Goal: Information Seeking & Learning: Check status

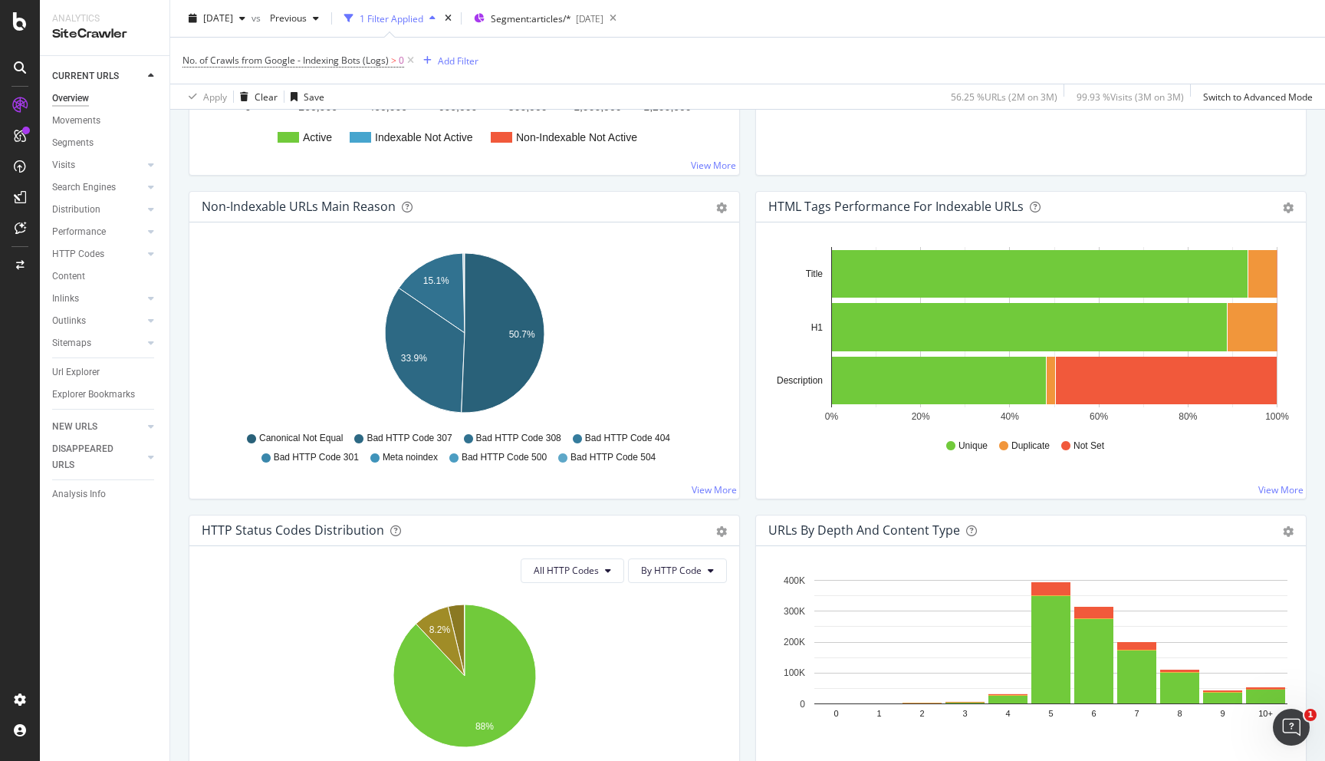
scroll to position [539, 0]
